Goal: Transaction & Acquisition: Purchase product/service

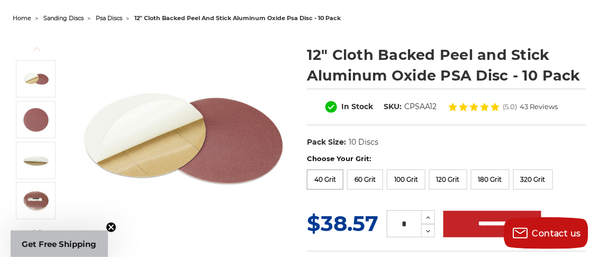
click at [321, 179] on label "40 Grit" at bounding box center [325, 179] width 36 height 20
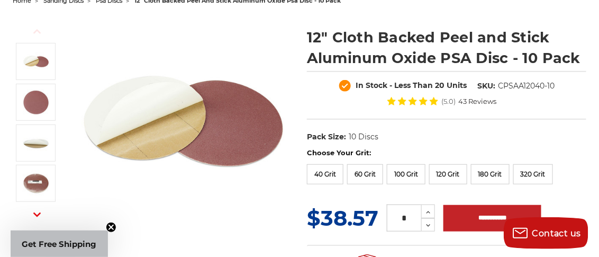
scroll to position [105, 0]
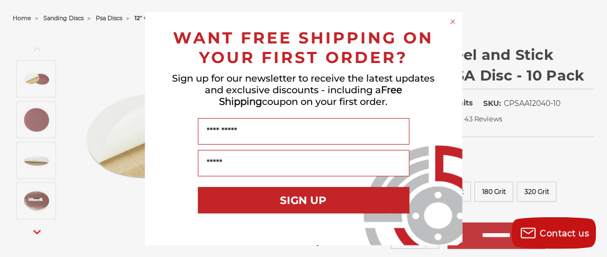
click at [451, 23] on icon "Close dialog" at bounding box center [453, 22] width 4 height 4
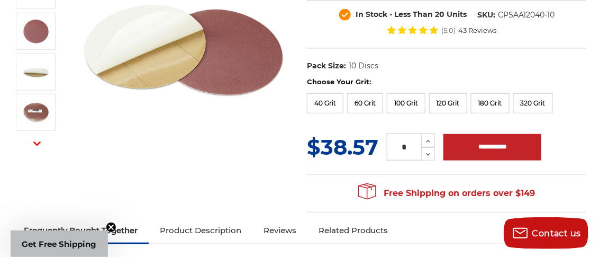
scroll to position [211, 0]
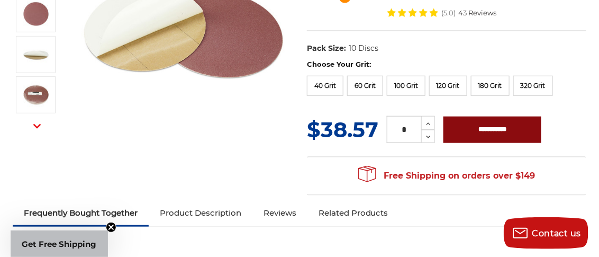
click at [498, 128] on input "**********" at bounding box center [492, 129] width 98 height 26
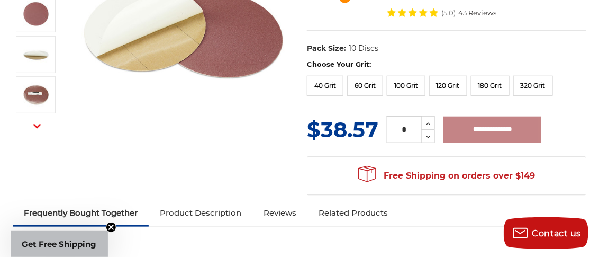
type input "**********"
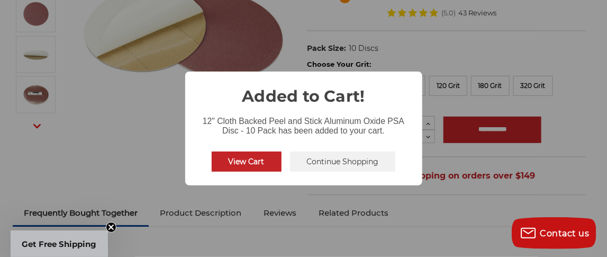
click at [342, 160] on button "Continue Shopping" at bounding box center [343, 161] width 106 height 20
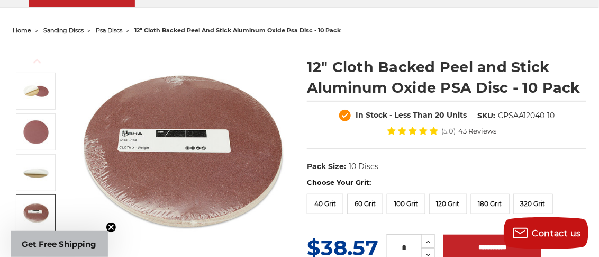
scroll to position [83, 0]
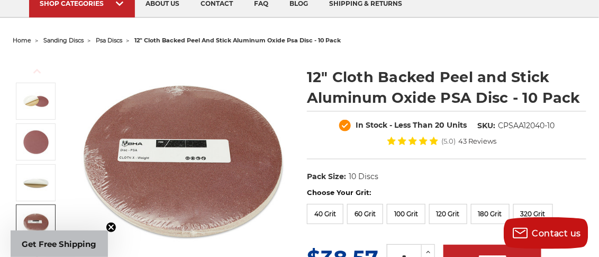
click at [112, 227] on icon "Close teaser" at bounding box center [111, 227] width 4 height 4
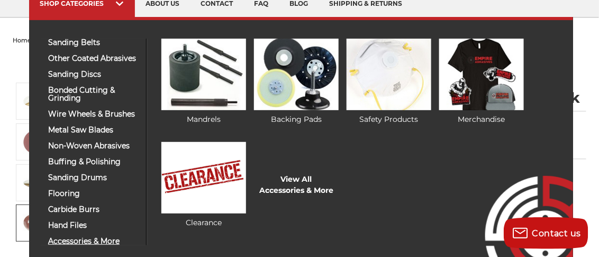
click at [85, 242] on span "accessories & more" at bounding box center [93, 241] width 90 height 8
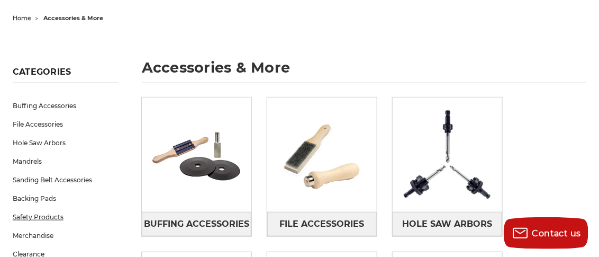
click at [53, 217] on link "Safety Products" at bounding box center [66, 216] width 106 height 19
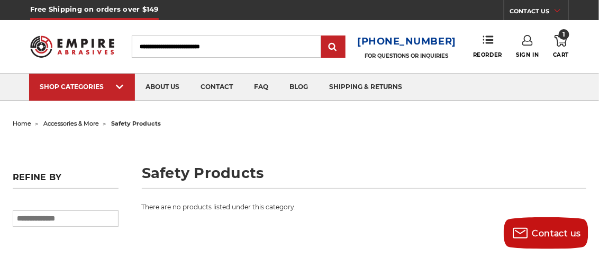
click at [81, 121] on span "accessories & more" at bounding box center [71, 123] width 56 height 7
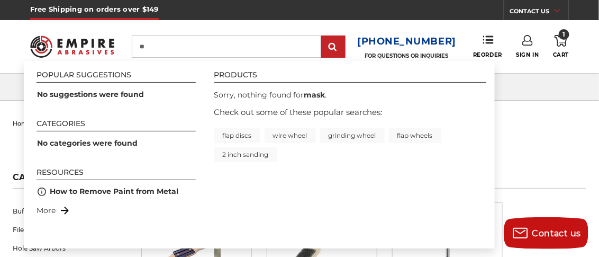
type input "*"
type input "***"
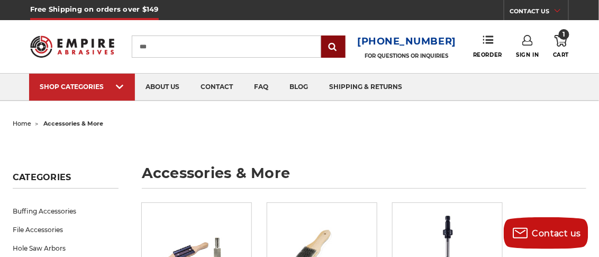
click at [337, 48] on input "submit" at bounding box center [333, 46] width 21 height 21
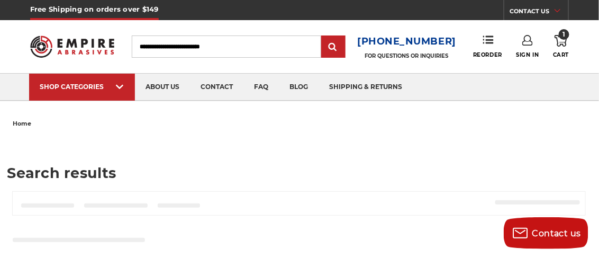
type input "***"
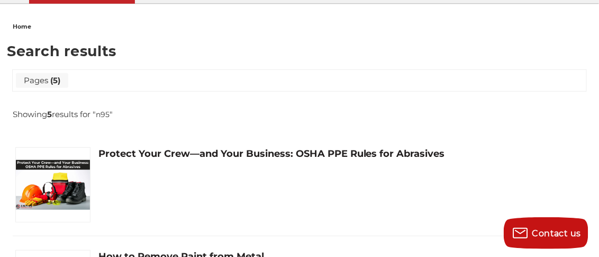
scroll to position [94, 0]
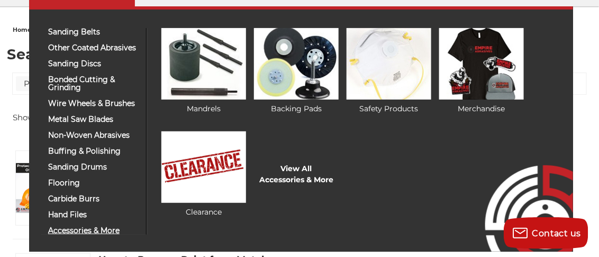
click at [63, 231] on span "accessories & more" at bounding box center [93, 230] width 90 height 8
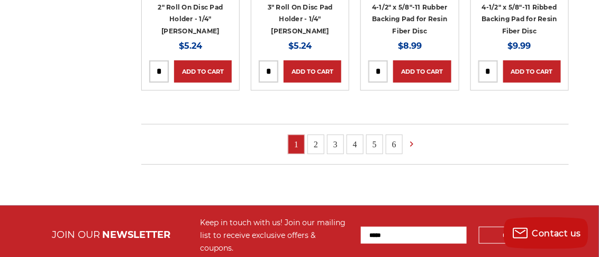
scroll to position [1269, 0]
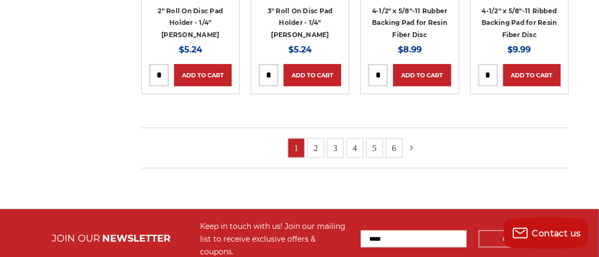
click at [410, 144] on icon at bounding box center [411, 148] width 11 height 12
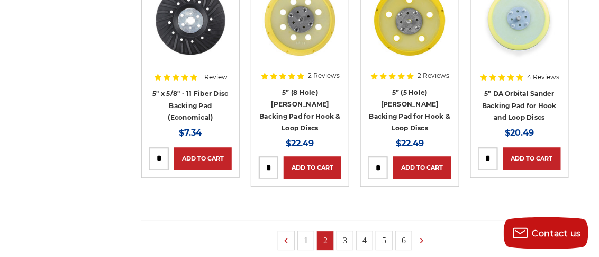
scroll to position [740, 0]
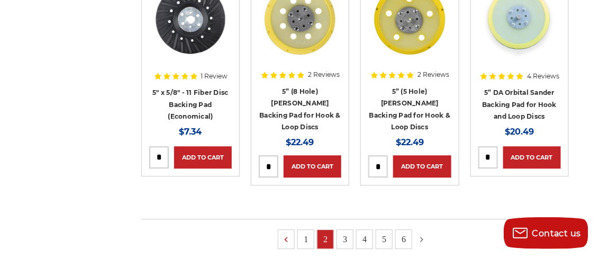
click at [422, 236] on use at bounding box center [421, 238] width 3 height 5
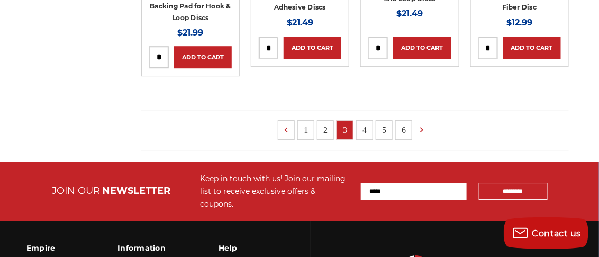
scroll to position [846, 0]
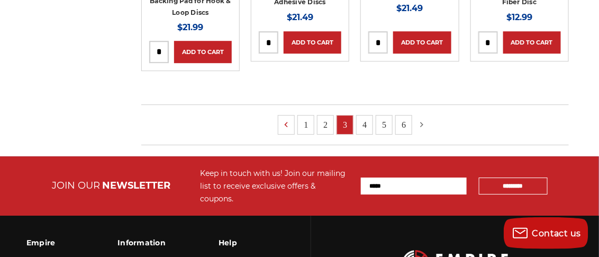
click at [419, 118] on icon at bounding box center [421, 124] width 11 height 12
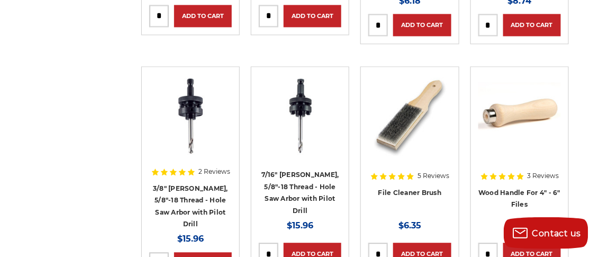
scroll to position [740, 0]
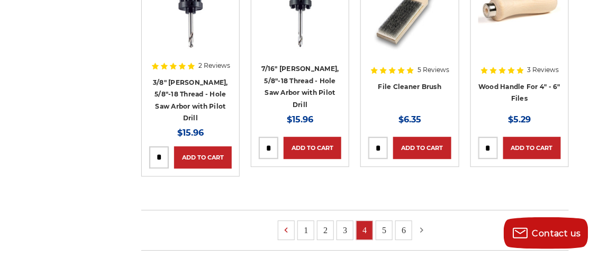
click at [422, 227] on use at bounding box center [421, 229] width 3 height 5
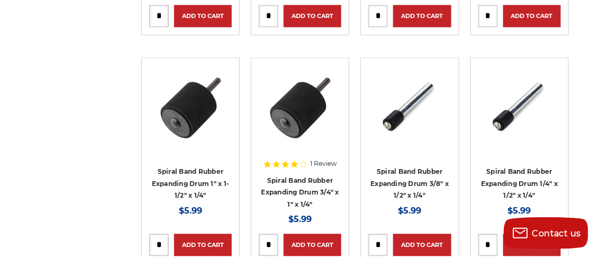
scroll to position [740, 0]
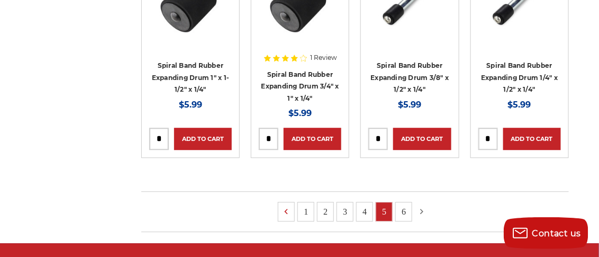
click at [420, 209] on icon at bounding box center [421, 211] width 11 height 12
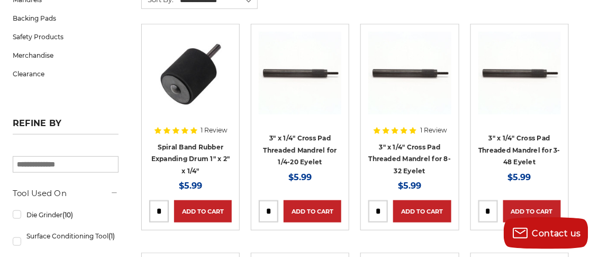
scroll to position [105, 0]
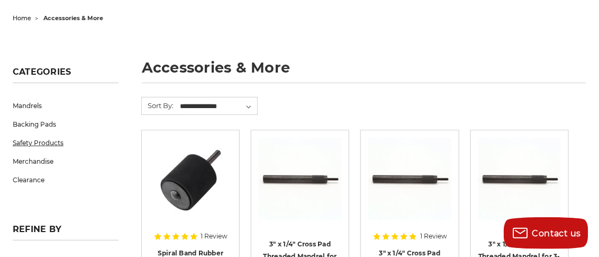
click at [34, 140] on link "Safety Products" at bounding box center [66, 142] width 106 height 19
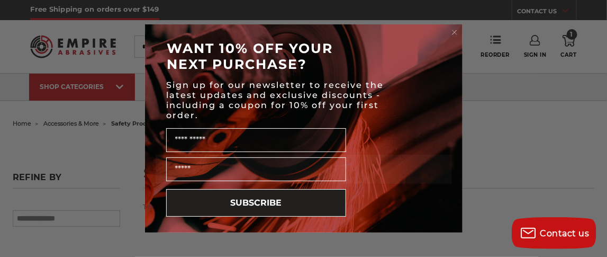
click at [456, 31] on circle "Close dialog" at bounding box center [454, 33] width 10 height 10
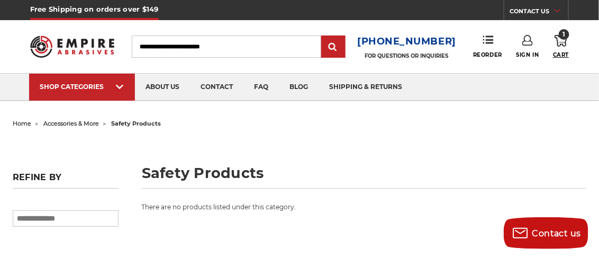
click at [559, 53] on span "Cart" at bounding box center [561, 54] width 16 height 7
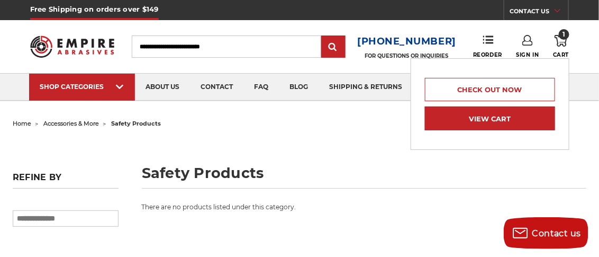
click at [479, 119] on link "View Cart" at bounding box center [490, 118] width 130 height 24
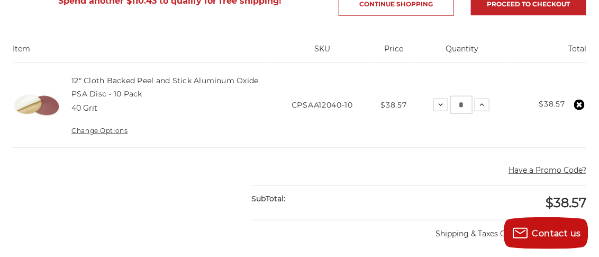
click at [581, 103] on use at bounding box center [579, 104] width 11 height 11
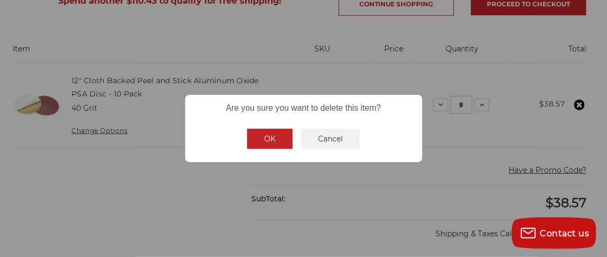
click at [266, 142] on button "OK" at bounding box center [269, 139] width 45 height 20
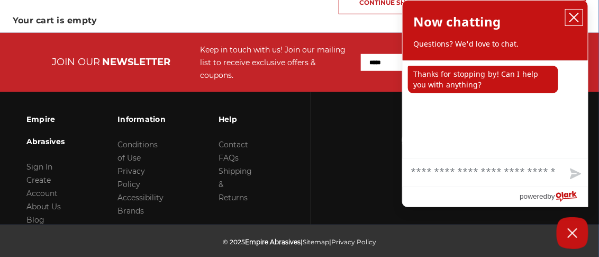
click at [579, 17] on icon "close chatbox" at bounding box center [574, 17] width 11 height 11
